Goal: Find specific page/section: Find specific page/section

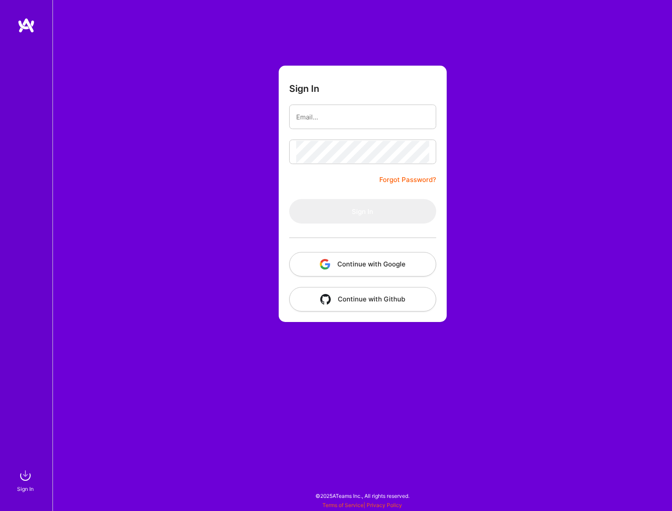
click at [353, 262] on button "Continue with Google" at bounding box center [362, 264] width 147 height 24
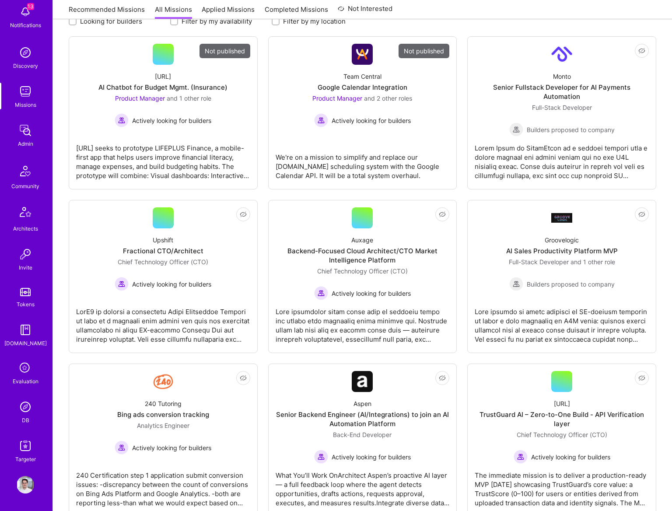
scroll to position [138, 0]
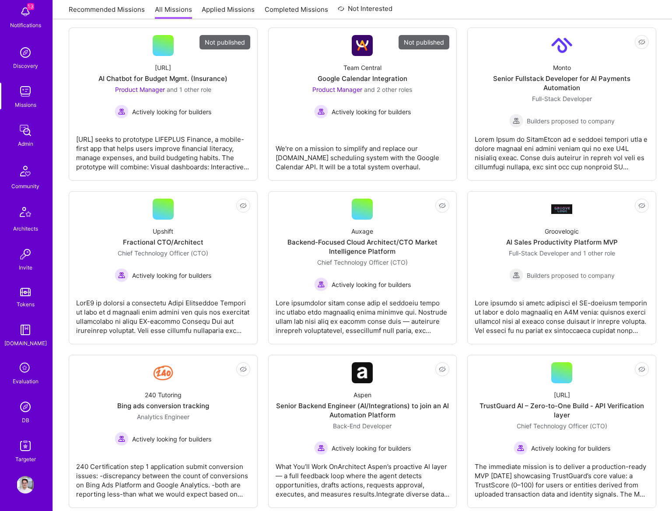
click at [20, 404] on img at bounding box center [25, 406] width 17 height 17
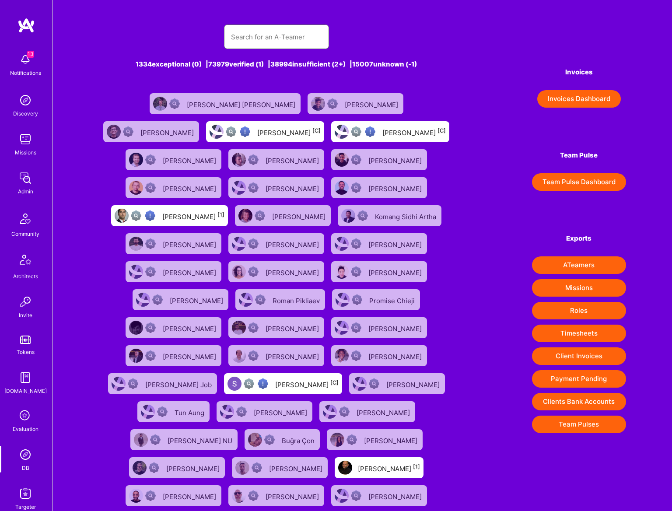
click at [296, 32] on input "text" at bounding box center [276, 37] width 91 height 22
type input "[PERSON_NAME]"
type input "iva"
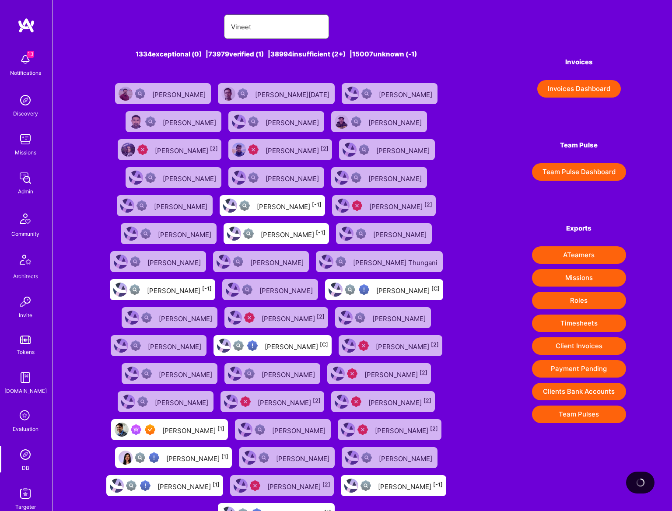
scroll to position [41, 0]
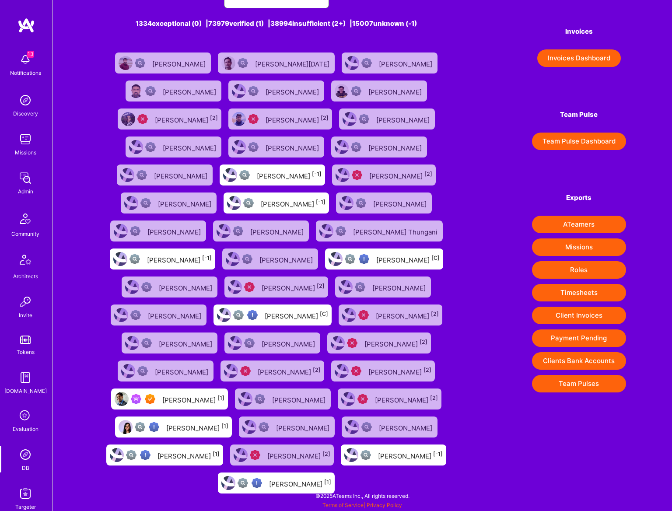
type input "Vineet"
click at [390, 258] on div "[PERSON_NAME] [C]" at bounding box center [407, 258] width 63 height 11
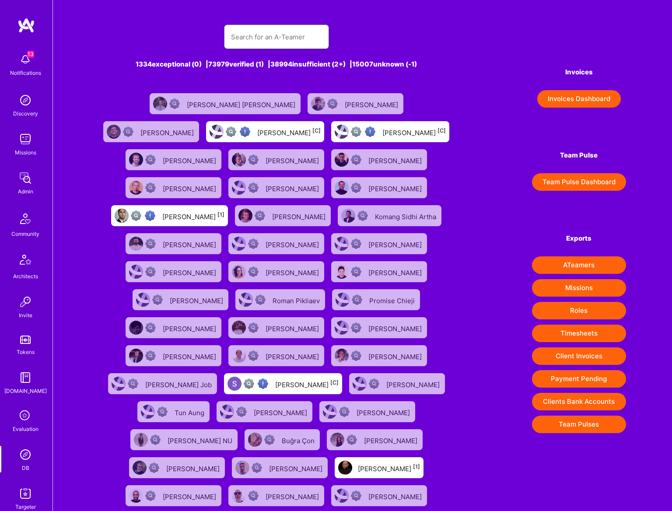
click at [273, 28] on input "text" at bounding box center [276, 37] width 91 height 22
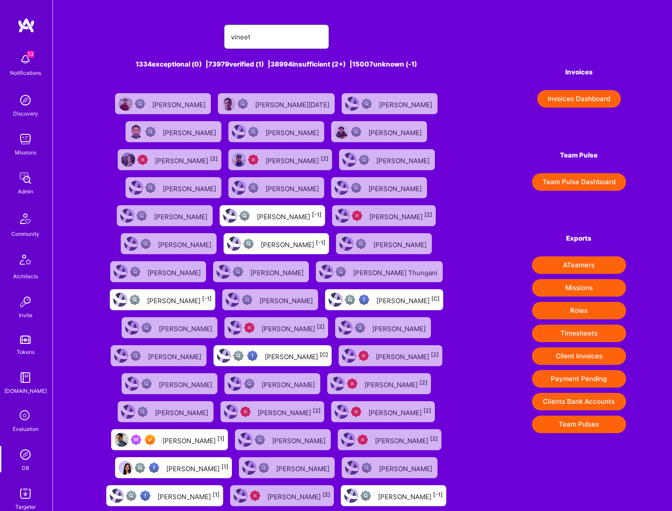
scroll to position [41, 0]
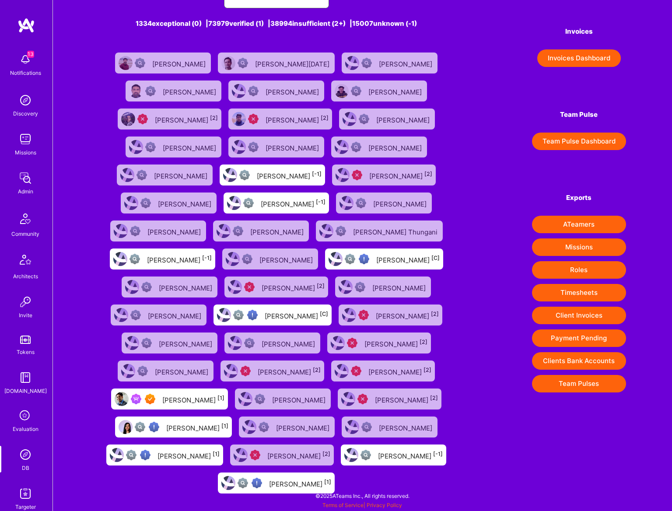
type input "vineet"
click at [181, 401] on div "[PERSON_NAME] [1]" at bounding box center [193, 398] width 62 height 11
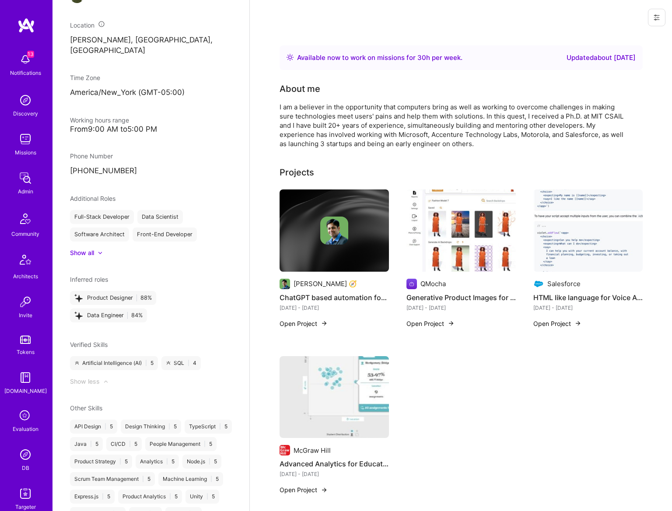
scroll to position [66, 0]
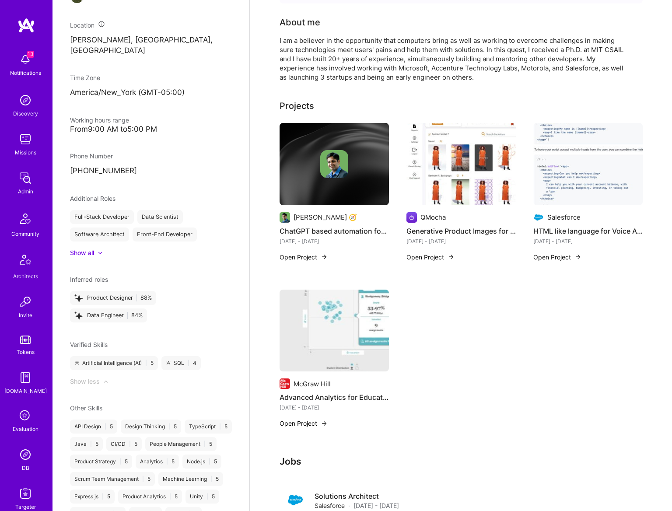
click at [475, 393] on div "[PERSON_NAME] 🧭 ChatGPT based automation for the Enterprise [DATE] - [DATE] Ope…" at bounding box center [460, 280] width 363 height 315
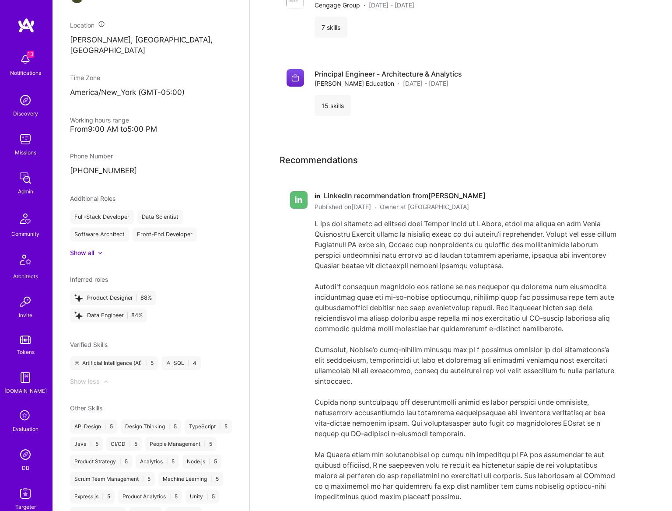
scroll to position [0, 0]
